Goal: Navigation & Orientation: Find specific page/section

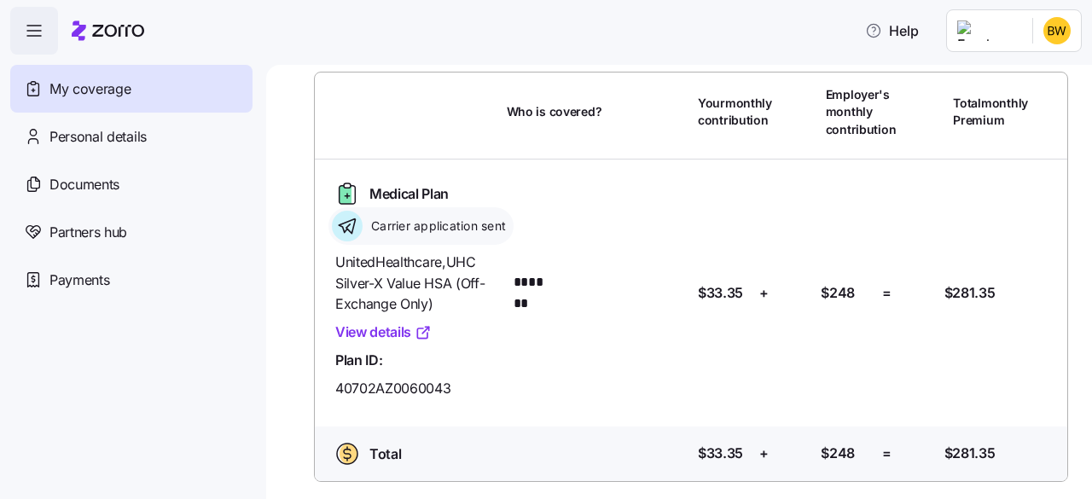
scroll to position [82, 0]
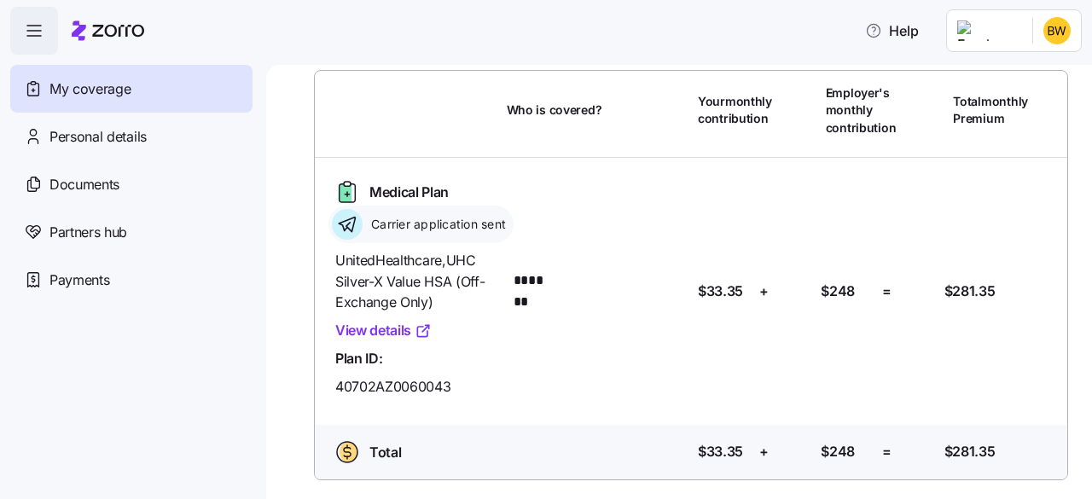
click at [382, 332] on link "View details" at bounding box center [383, 330] width 96 height 21
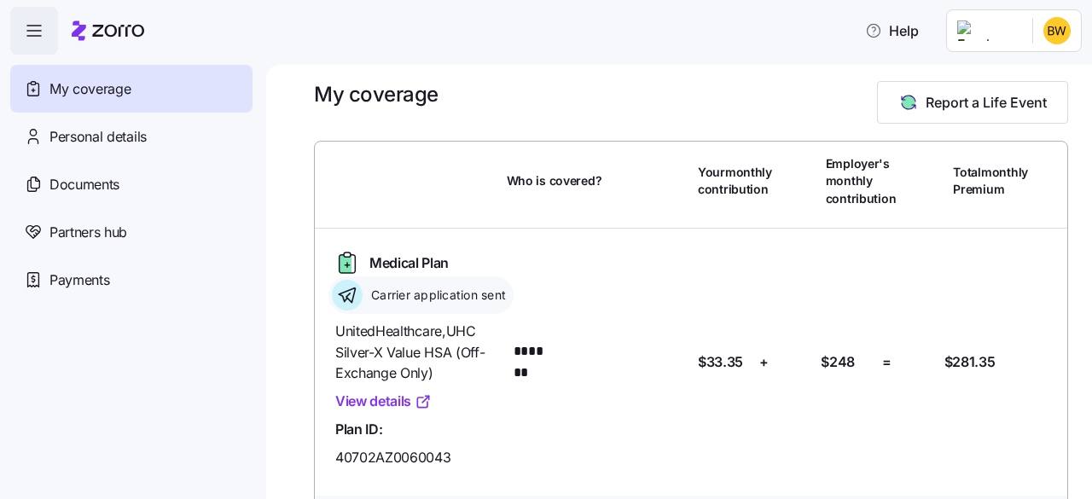
scroll to position [0, 0]
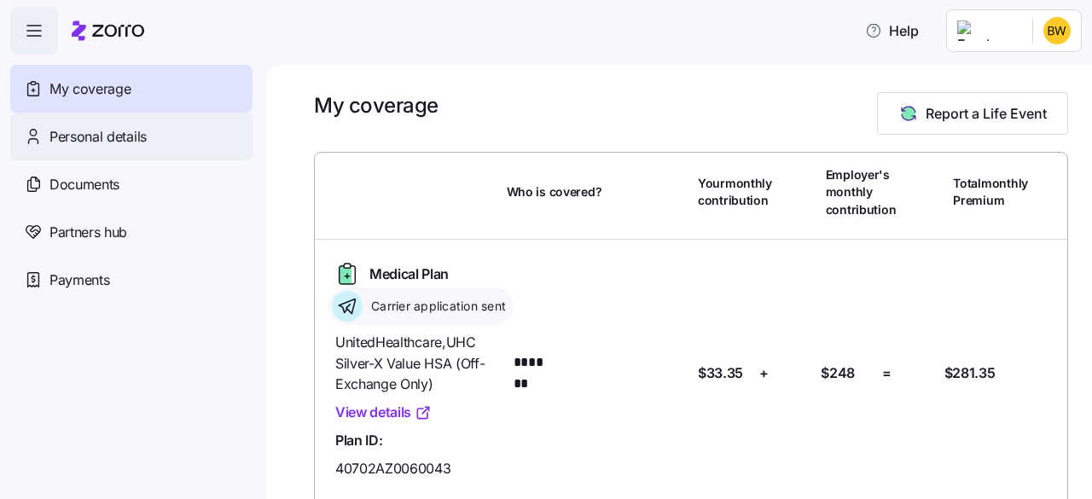
click at [96, 143] on span "Personal details" at bounding box center [97, 136] width 97 height 21
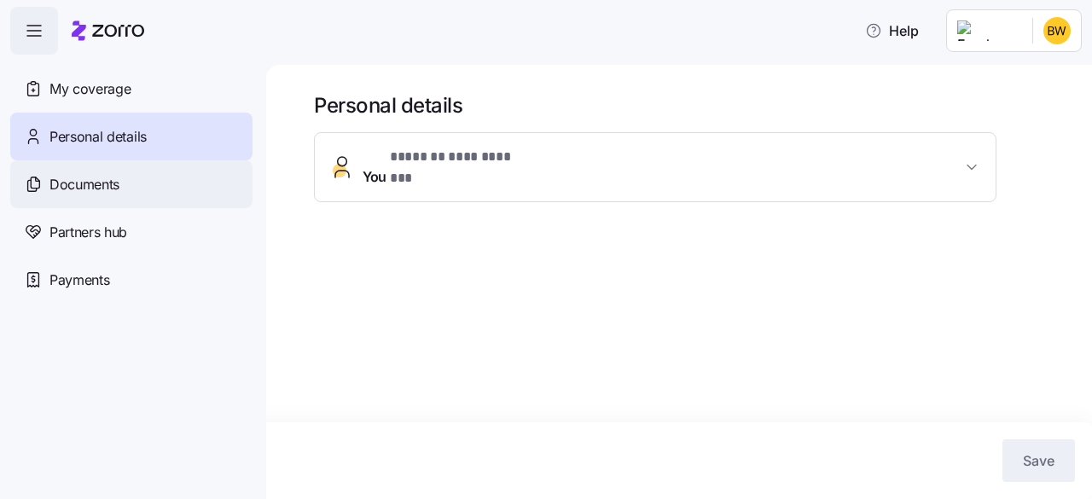
click at [140, 182] on div "Documents" at bounding box center [131, 184] width 242 height 48
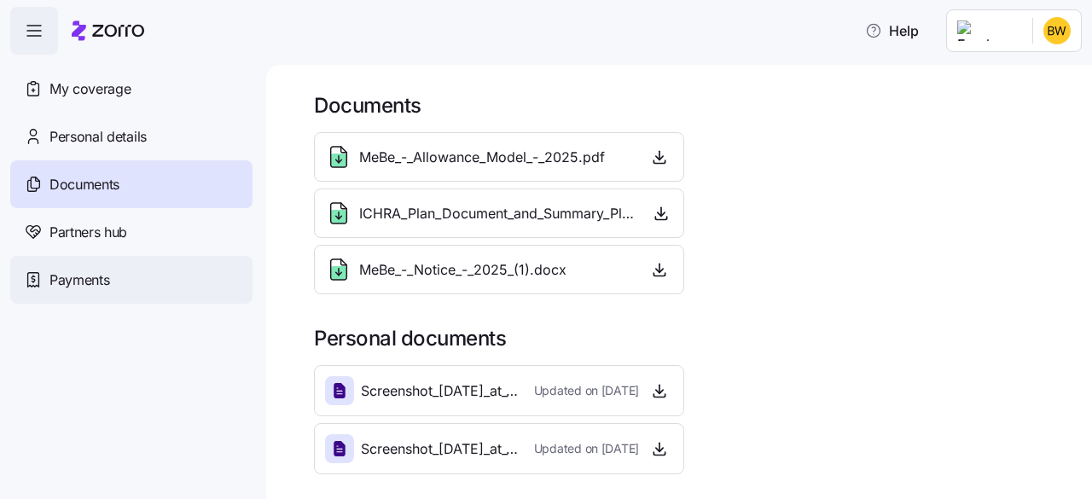
click at [74, 293] on div "Payments" at bounding box center [131, 280] width 242 height 48
